Goal: Find specific page/section: Find specific page/section

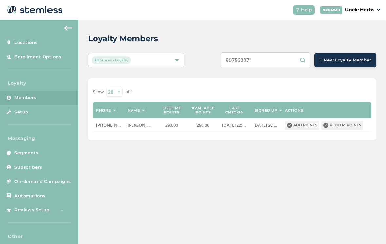
scroll to position [3, 0]
type input "9"
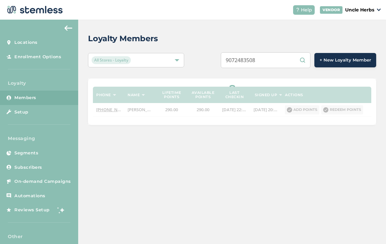
click at [292, 62] on input "9072483508" at bounding box center [266, 60] width 90 height 16
click at [289, 62] on input "9072483508" at bounding box center [266, 60] width 90 height 16
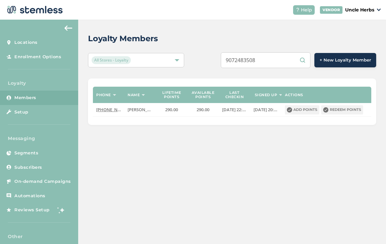
type input "9072483508"
click at [208, 52] on div "9072483508 + New Loyalty Member" at bounding box center [292, 60] width 168 height 16
click at [284, 60] on input "9072483508" at bounding box center [266, 60] width 90 height 16
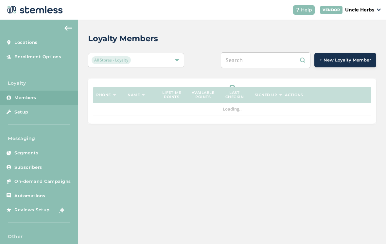
click at [269, 63] on input "text" at bounding box center [266, 60] width 90 height 16
click at [267, 64] on input "text" at bounding box center [266, 60] width 90 height 16
click at [266, 65] on input "text" at bounding box center [266, 60] width 90 height 16
click at [218, 62] on div "+ New Loyalty Member" at bounding box center [292, 60] width 168 height 16
click at [234, 188] on div "Loyalty Members All Stores - Loyalty + New Loyalty Member Phone Name Lifetime p…" at bounding box center [232, 132] width 308 height 224
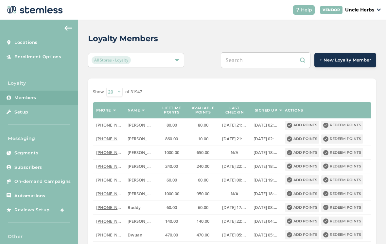
click at [259, 62] on input "text" at bounding box center [266, 60] width 90 height 16
click at [260, 64] on input "text" at bounding box center [266, 60] width 90 height 16
paste input "9072483508"
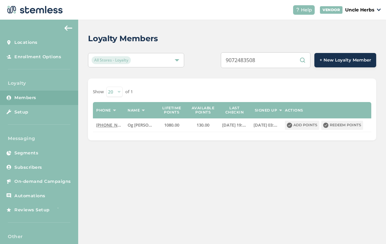
click at [284, 60] on input "9072483508" at bounding box center [266, 60] width 90 height 16
type input "9073822997"
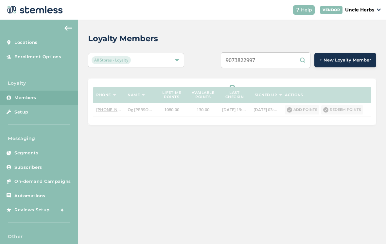
click at [287, 60] on input "9073822997" at bounding box center [266, 60] width 90 height 16
click at [290, 60] on input "9073822997" at bounding box center [266, 60] width 90 height 16
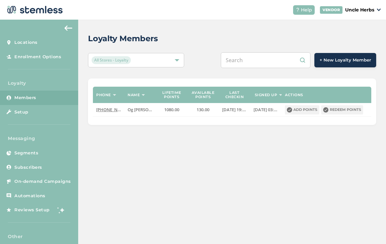
click at [275, 57] on input "text" at bounding box center [266, 60] width 90 height 16
click at [272, 61] on input "text" at bounding box center [266, 60] width 90 height 16
paste input "9073822997"
type input "9073822997"
click at [210, 64] on div "9073822997 + New Loyalty Member" at bounding box center [292, 60] width 168 height 16
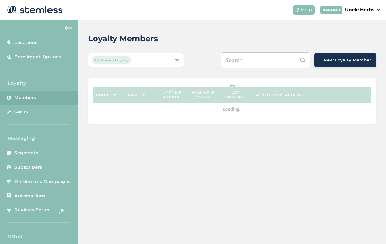
click at [270, 58] on input "text" at bounding box center [266, 60] width 90 height 16
click at [267, 59] on input "text" at bounding box center [266, 60] width 90 height 16
paste input "9073822997"
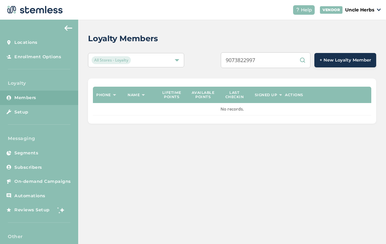
click at [281, 64] on input "9073822997" at bounding box center [266, 60] width 90 height 16
click at [286, 58] on input "9073822997" at bounding box center [266, 60] width 90 height 16
click at [287, 60] on input "9073822997" at bounding box center [266, 60] width 90 height 16
type input "9"
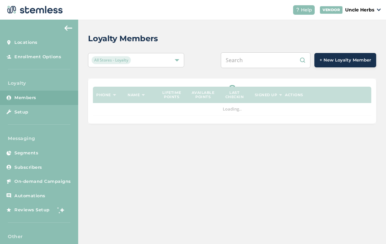
click at [265, 68] on input "text" at bounding box center [266, 60] width 90 height 16
click at [268, 65] on input "text" at bounding box center [266, 60] width 90 height 16
paste input "9073822997"
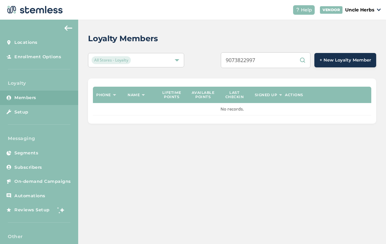
click at [286, 63] on input "9073822997" at bounding box center [266, 60] width 90 height 16
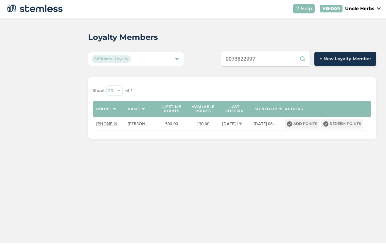
scroll to position [2, 0]
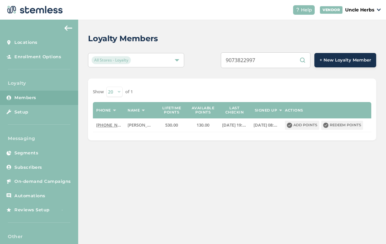
click at [283, 65] on input "9073822997" at bounding box center [266, 60] width 90 height 16
click at [286, 59] on input "9076327856" at bounding box center [266, 60] width 90 height 16
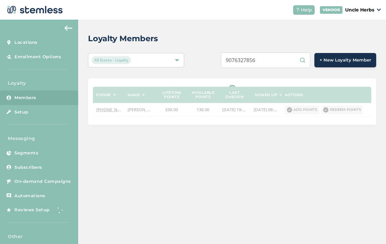
click at [288, 59] on input "9076327856" at bounding box center [266, 60] width 90 height 16
type input "9076327856"
click at [213, 67] on div "Loyalty Members All Stores - Loyalty 9076327856 + New Loyalty Member Phone Name…" at bounding box center [232, 79] width 308 height 118
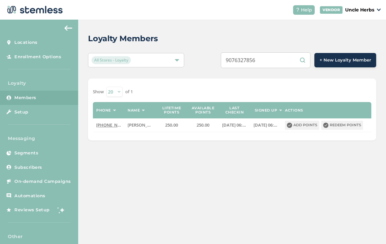
scroll to position [0, 0]
